Goal: Find specific page/section: Find specific page/section

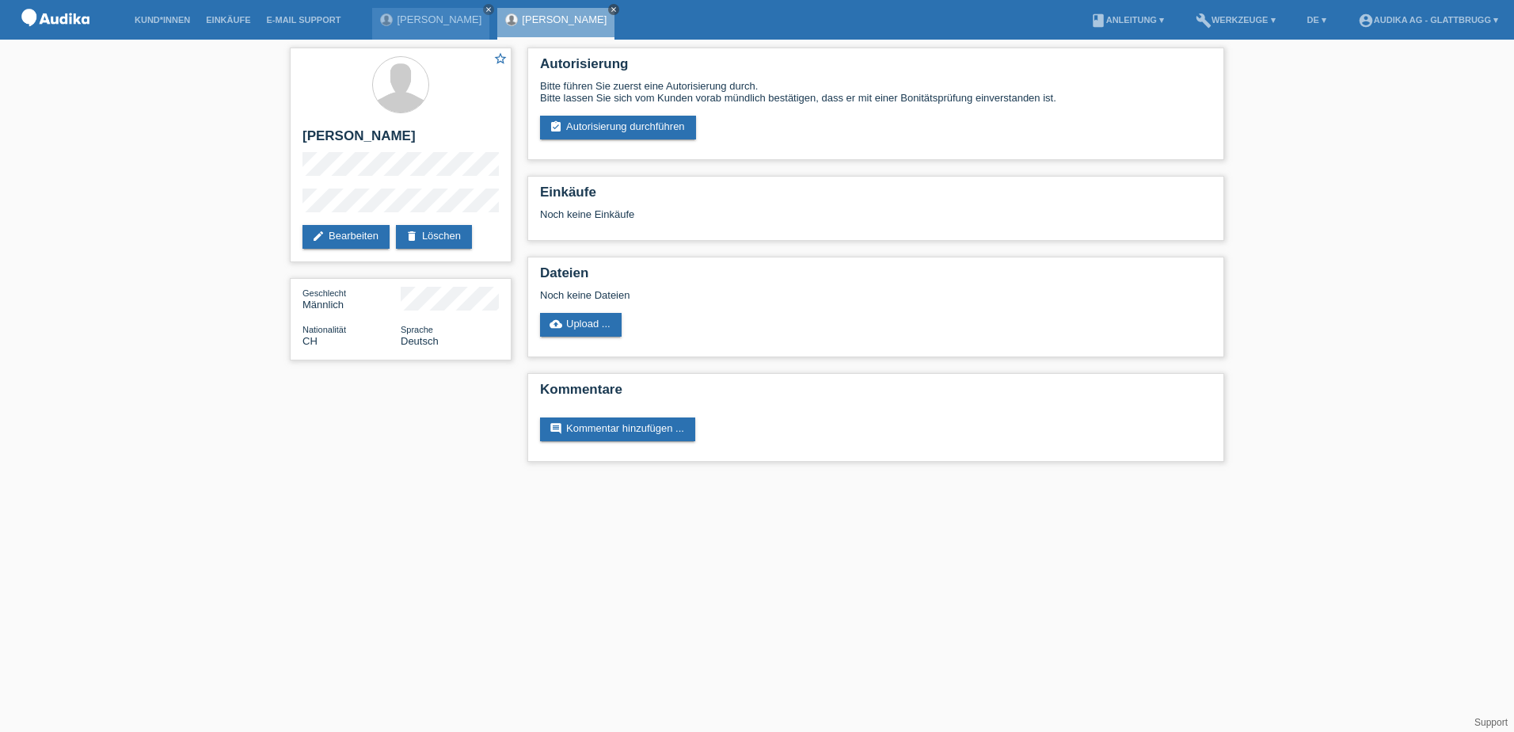
click at [608, 10] on link "close" at bounding box center [613, 9] width 11 height 11
click at [436, 21] on link "[PERSON_NAME]" at bounding box center [439, 19] width 85 height 12
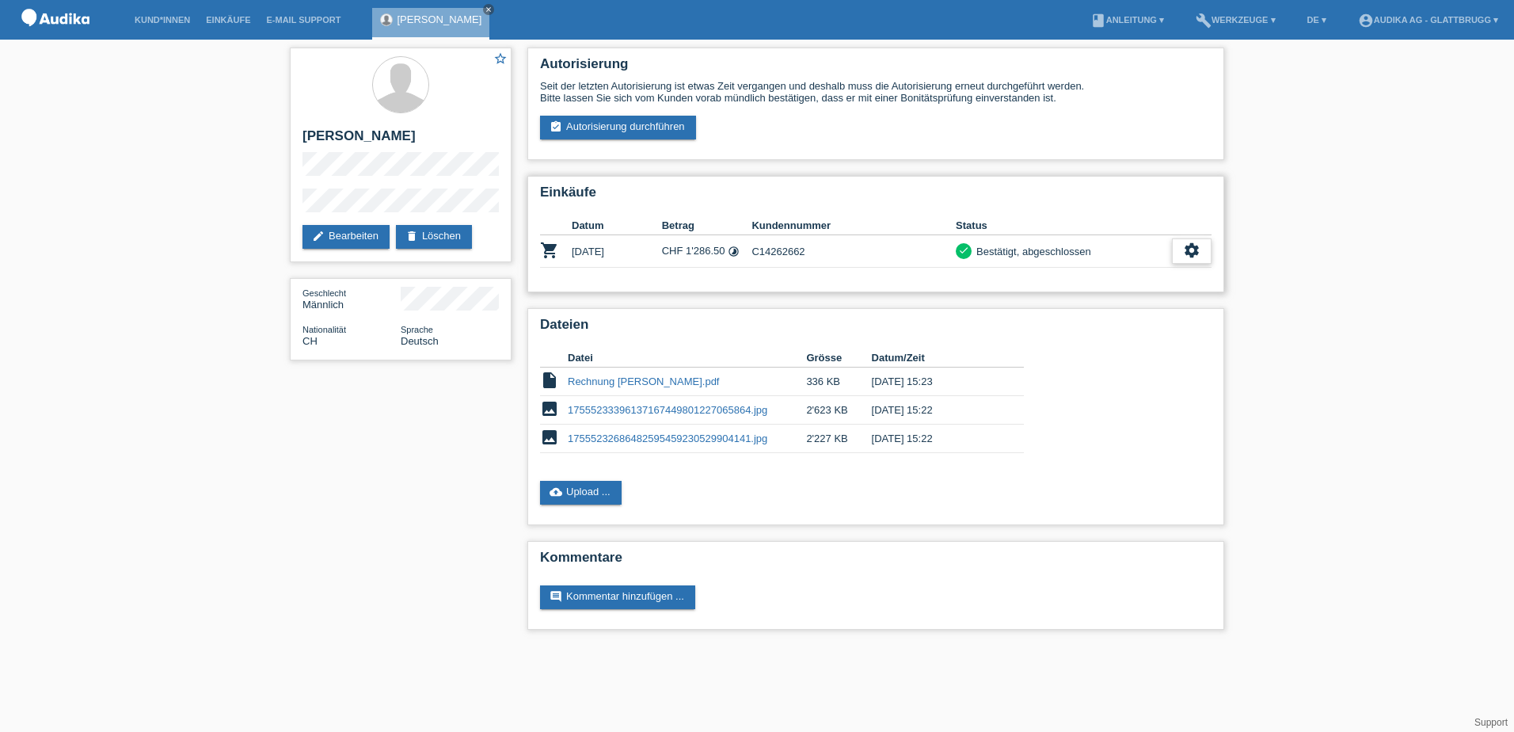
click at [1193, 249] on icon "settings" at bounding box center [1191, 250] width 17 height 17
click at [1183, 256] on div "settings" at bounding box center [1192, 250] width 40 height 25
click at [1043, 270] on span "Anzeigen" at bounding box center [1046, 275] width 48 height 19
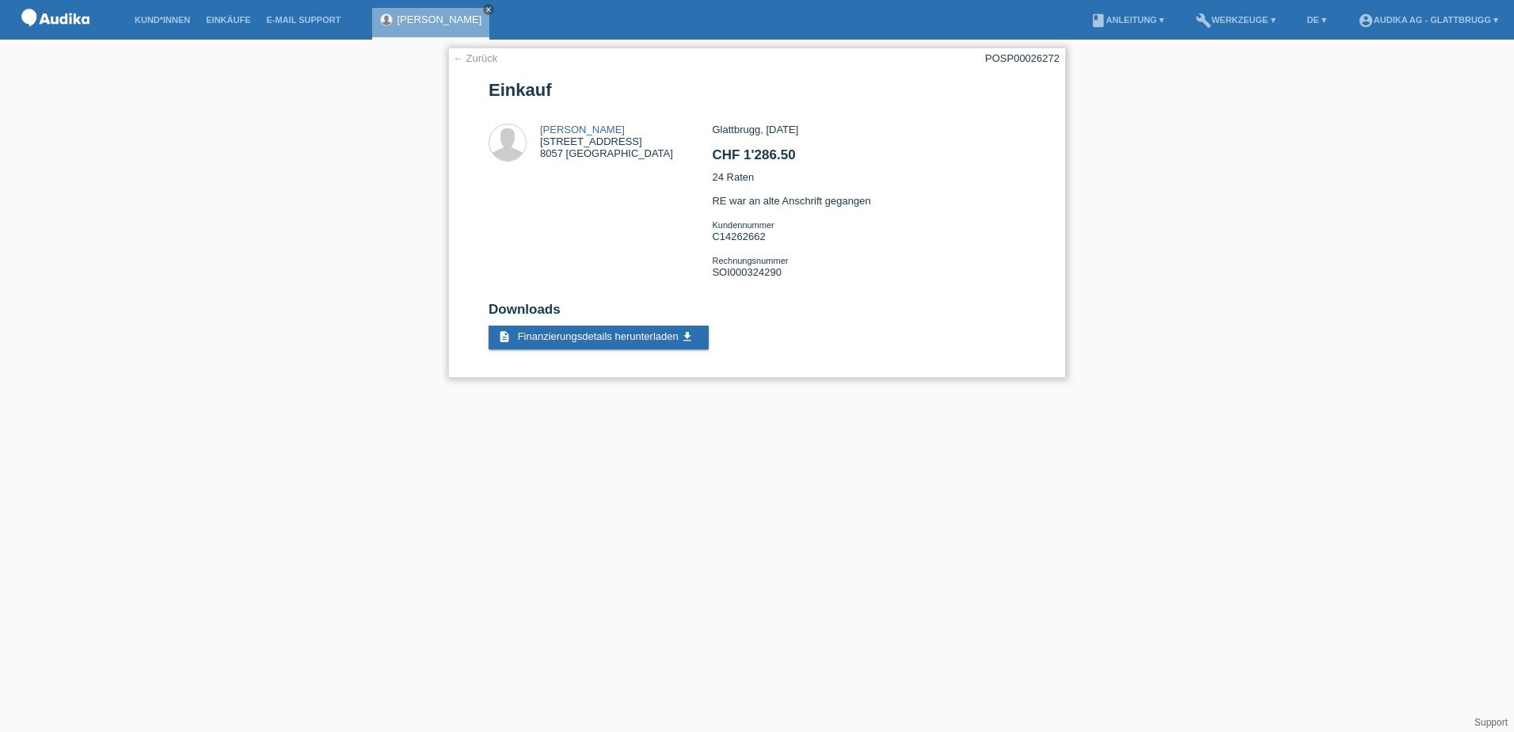
drag, startPoint x: 1000, startPoint y: 59, endPoint x: 1057, endPoint y: 58, distance: 57.8
click at [1057, 58] on div "POSP00026272" at bounding box center [1022, 58] width 74 height 12
copy div "SP00026272"
click at [1289, 174] on div "← Zurück POSP00026272 Einkauf Guido von Arx Hofwiesenstrasse 189 8057 Zürich CH…" at bounding box center [757, 217] width 1514 height 354
click at [485, 60] on link "← Zurück" at bounding box center [475, 58] width 44 height 12
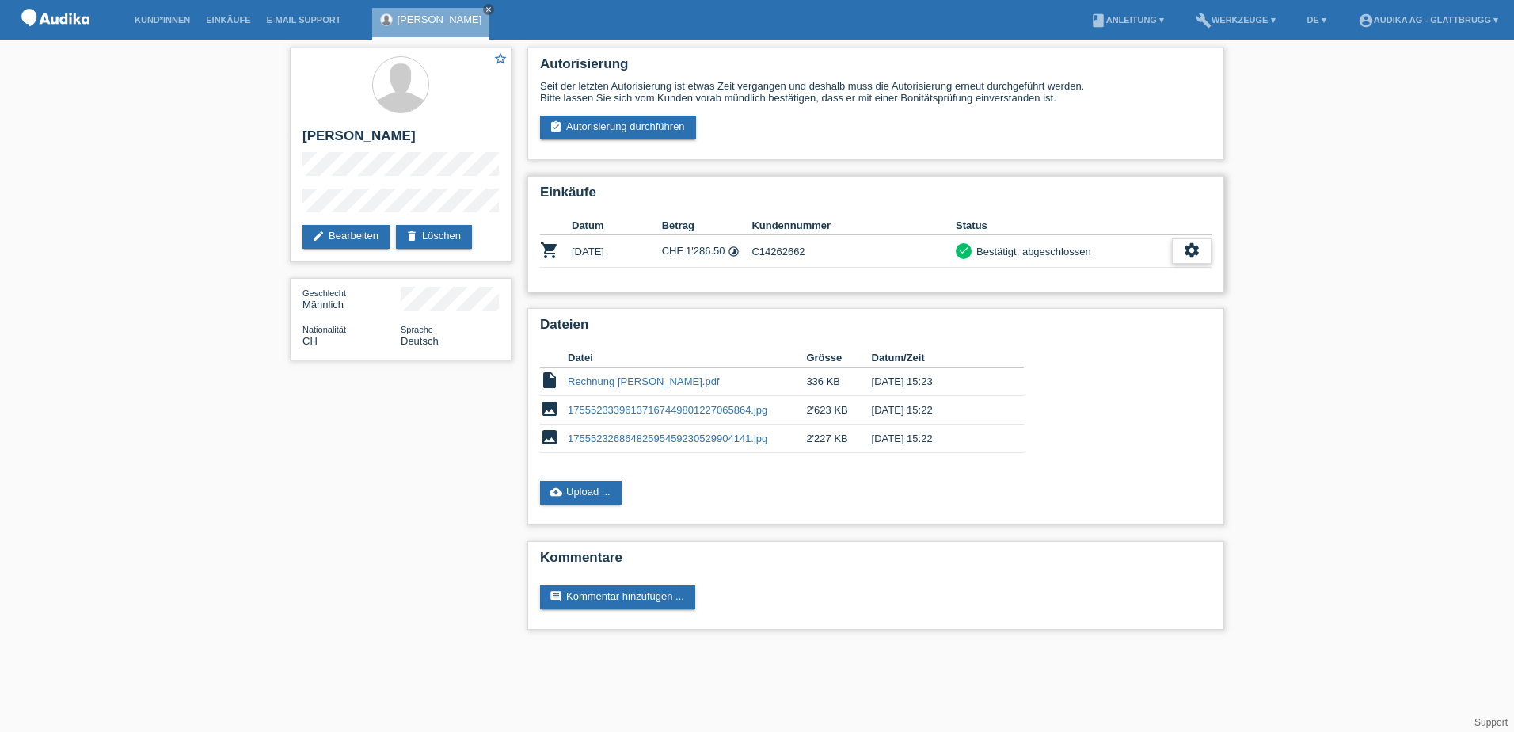
click at [1201, 255] on div "settings" at bounding box center [1192, 250] width 40 height 25
click at [1061, 277] on span "Anzeigen" at bounding box center [1046, 275] width 48 height 19
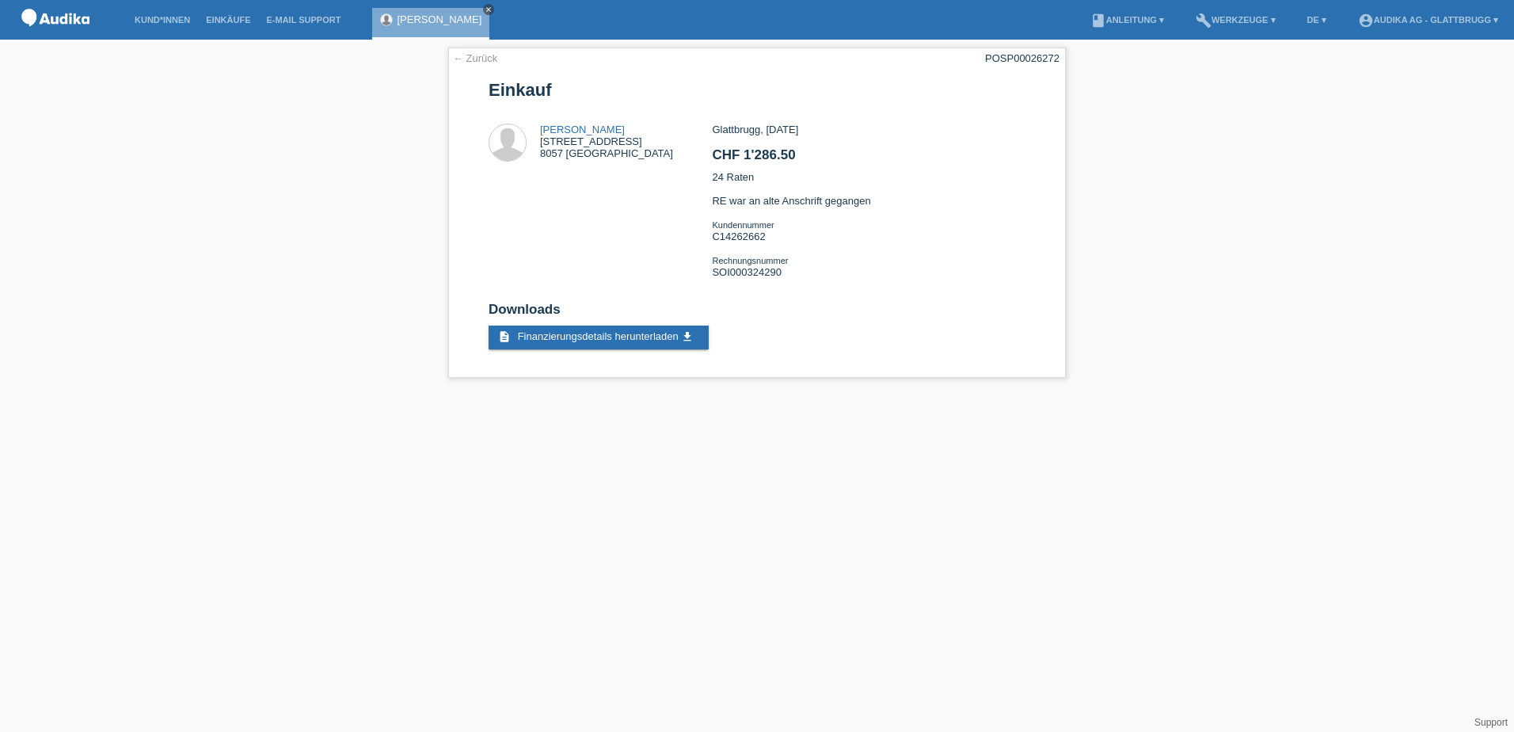
click at [485, 9] on icon "close" at bounding box center [489, 10] width 8 height 8
click at [181, 21] on link "Kund*innen" at bounding box center [162, 20] width 71 height 10
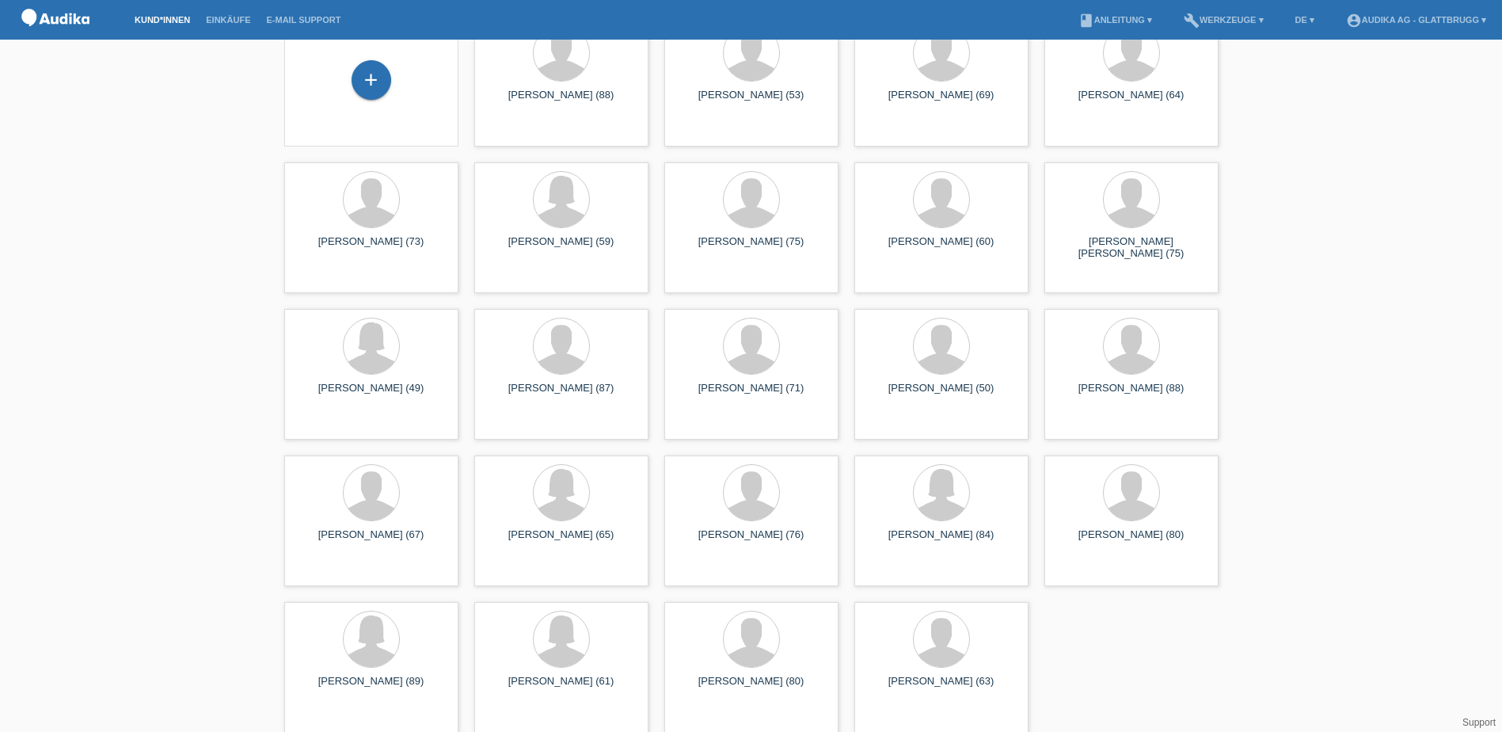
scroll to position [97, 0]
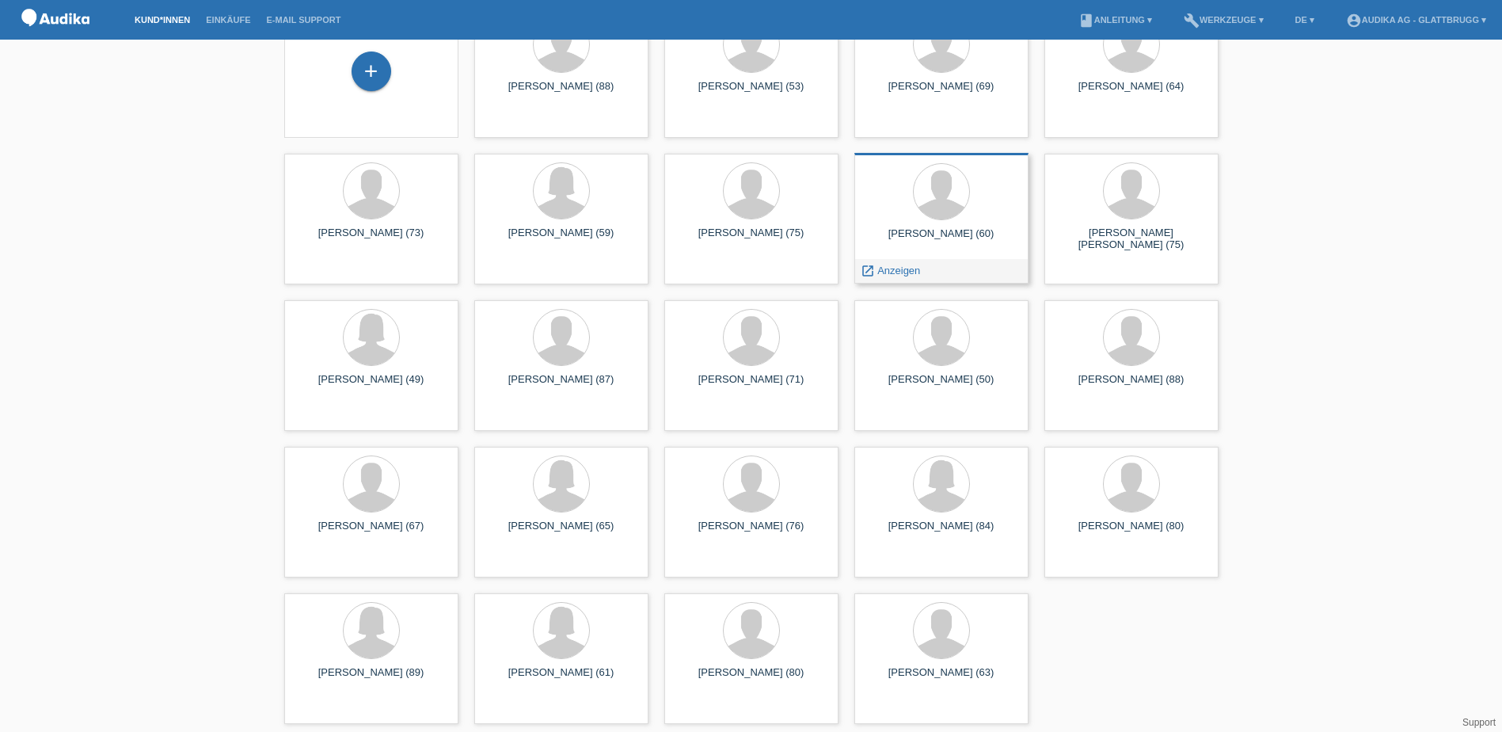
click at [962, 223] on div "Michael Namanda Koletsis (60) launch Anzeigen" at bounding box center [942, 218] width 174 height 131
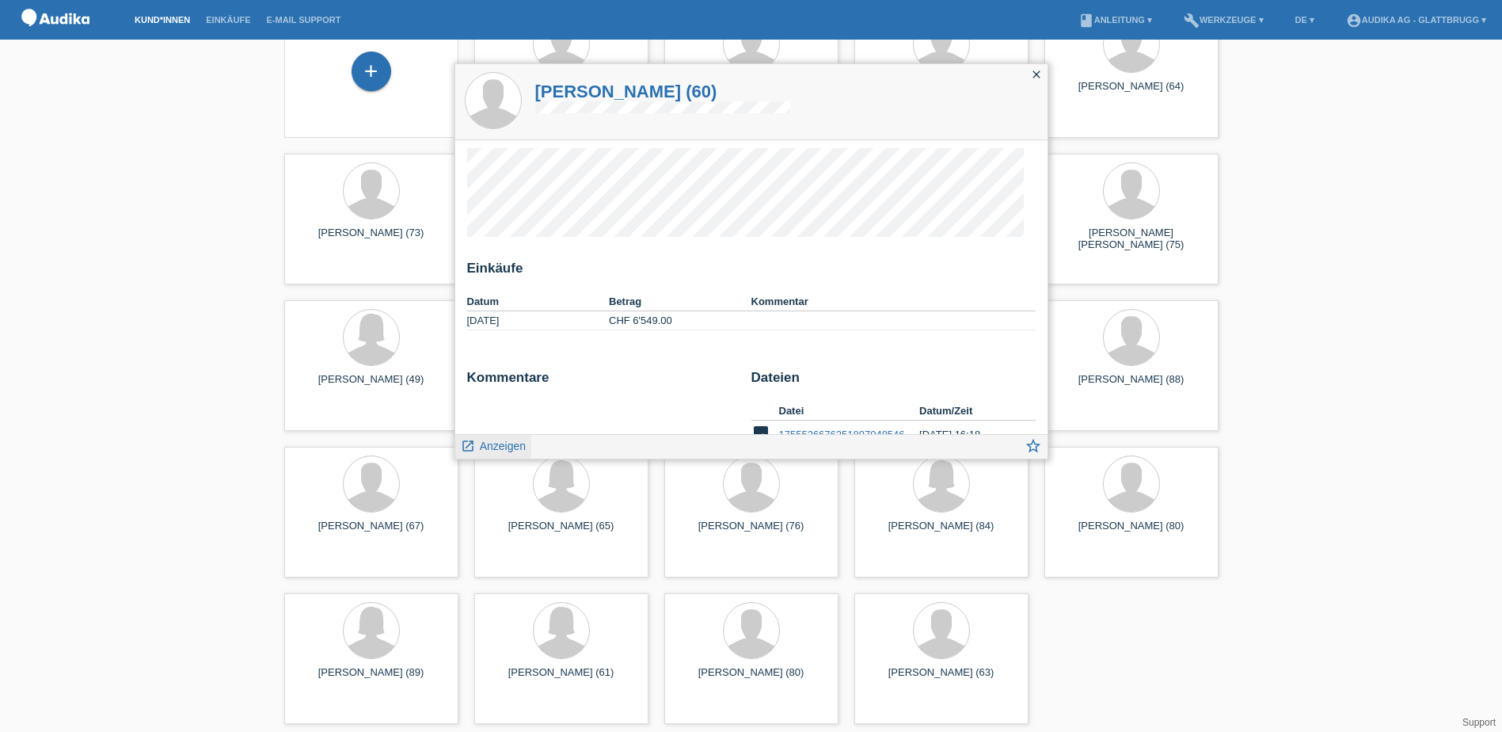
click at [509, 444] on span "Anzeigen" at bounding box center [503, 446] width 46 height 13
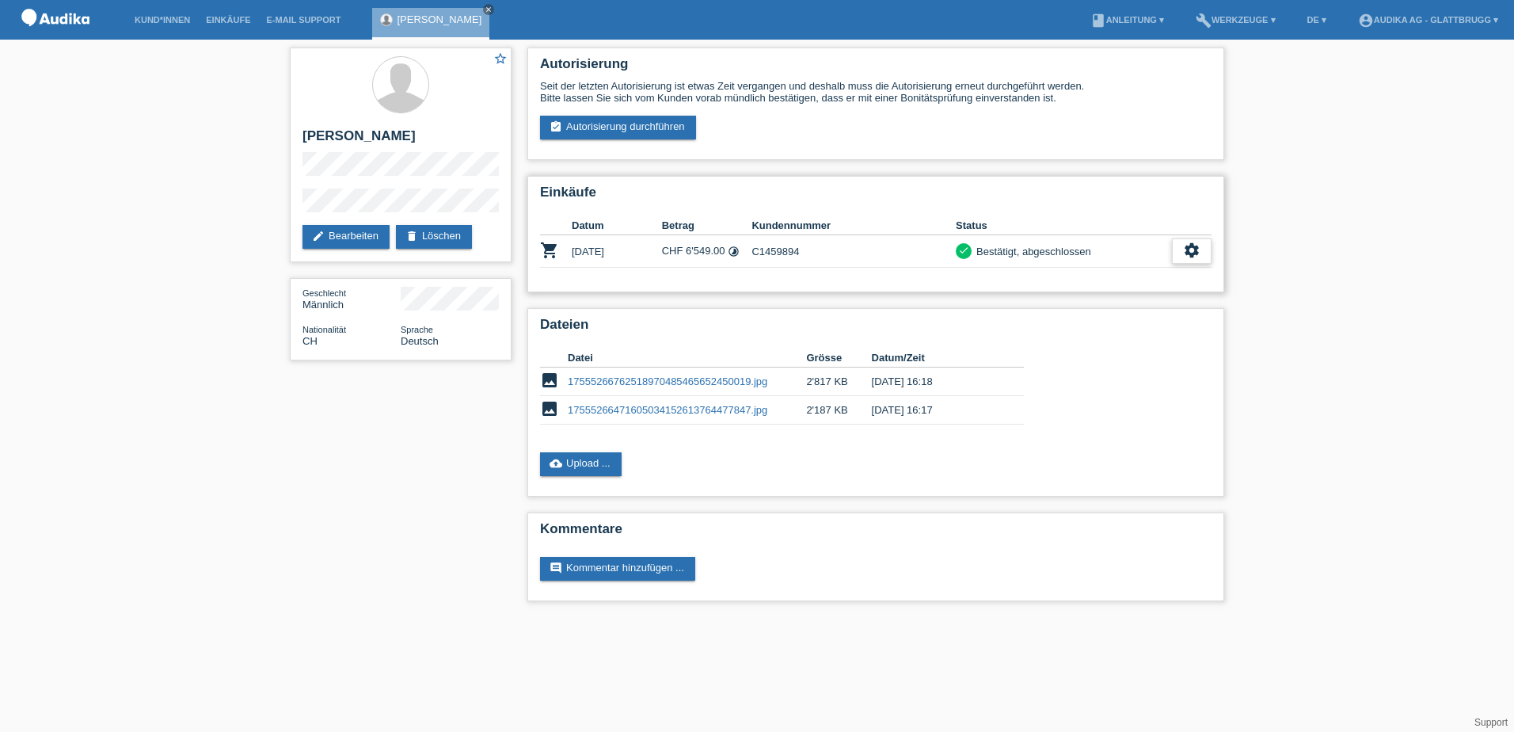
click at [1199, 251] on icon "settings" at bounding box center [1191, 250] width 17 height 17
click at [1059, 280] on span "Anzeigen" at bounding box center [1046, 275] width 48 height 19
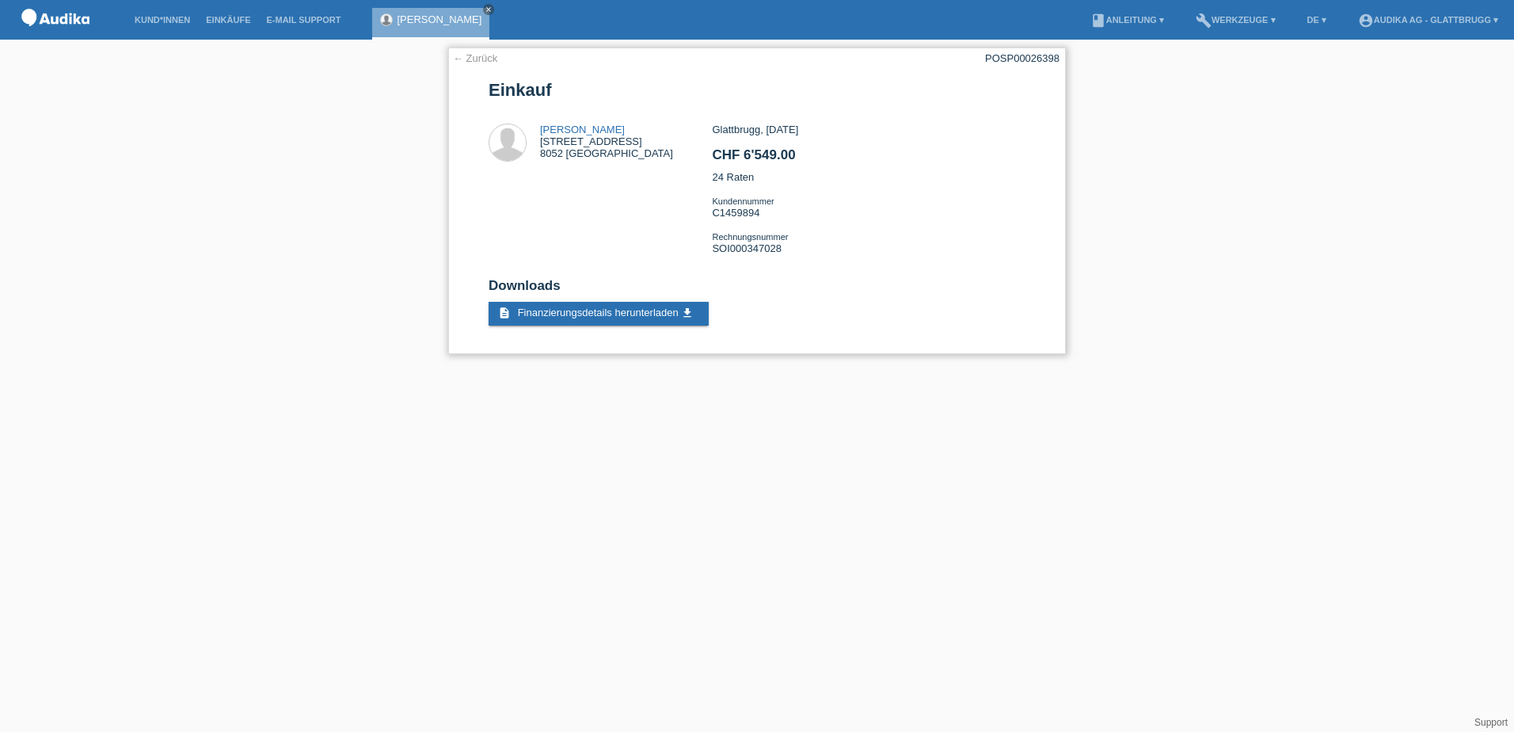
drag, startPoint x: 539, startPoint y: 128, endPoint x: 667, endPoint y: 124, distance: 127.6
click at [667, 124] on div "Michael Namanda Koletsis Riedenholzstrasse 18 8052 Zürich" at bounding box center [600, 144] width 223 height 40
copy div "[PERSON_NAME]"
drag, startPoint x: 1001, startPoint y: 58, endPoint x: 1061, endPoint y: 63, distance: 60.4
click at [1061, 63] on div "← Zurück POSP00026398 Einkauf Michael Namanda Koletsis Riedenholzstrasse 18 805…" at bounding box center [757, 201] width 618 height 307
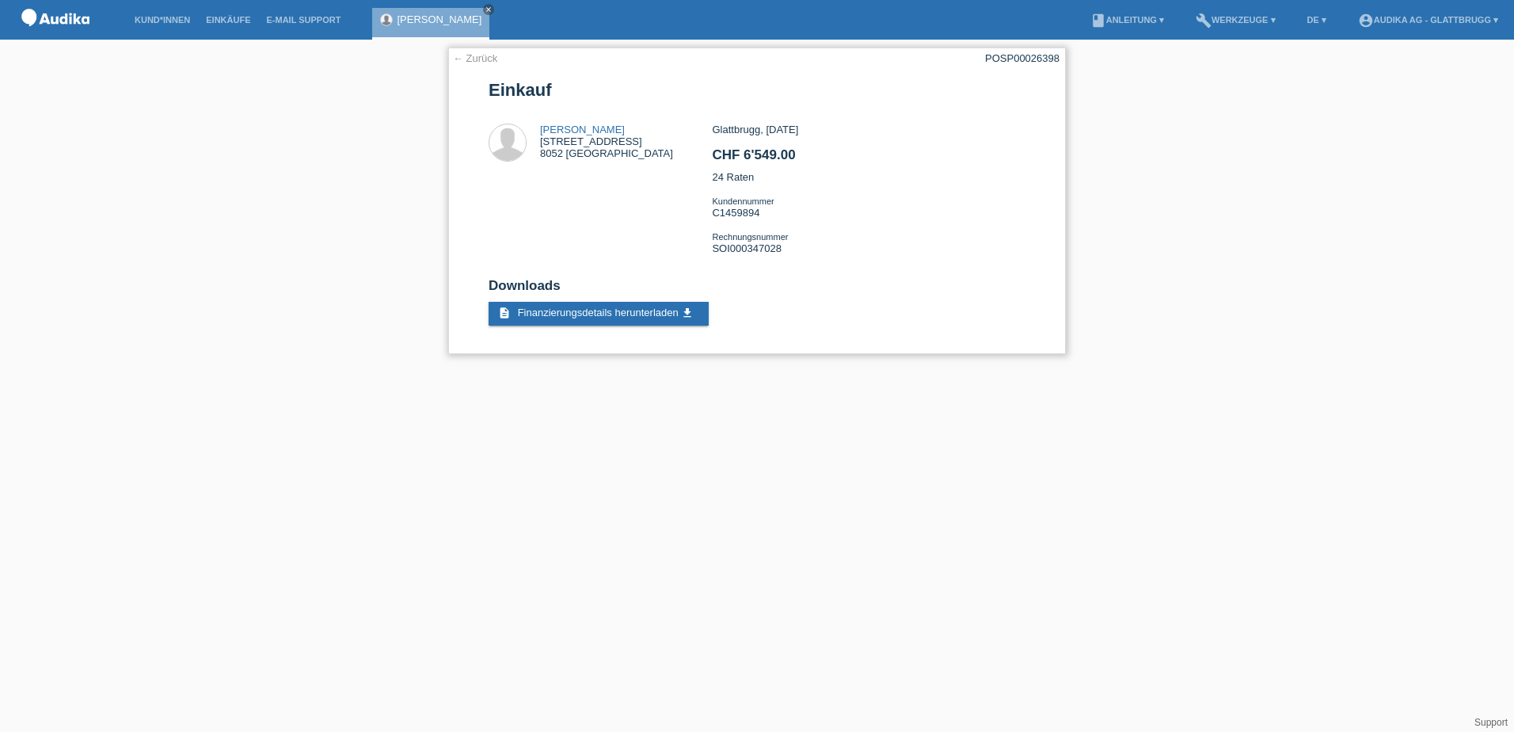
copy div "SP00026398"
